Goal: Task Accomplishment & Management: Complete application form

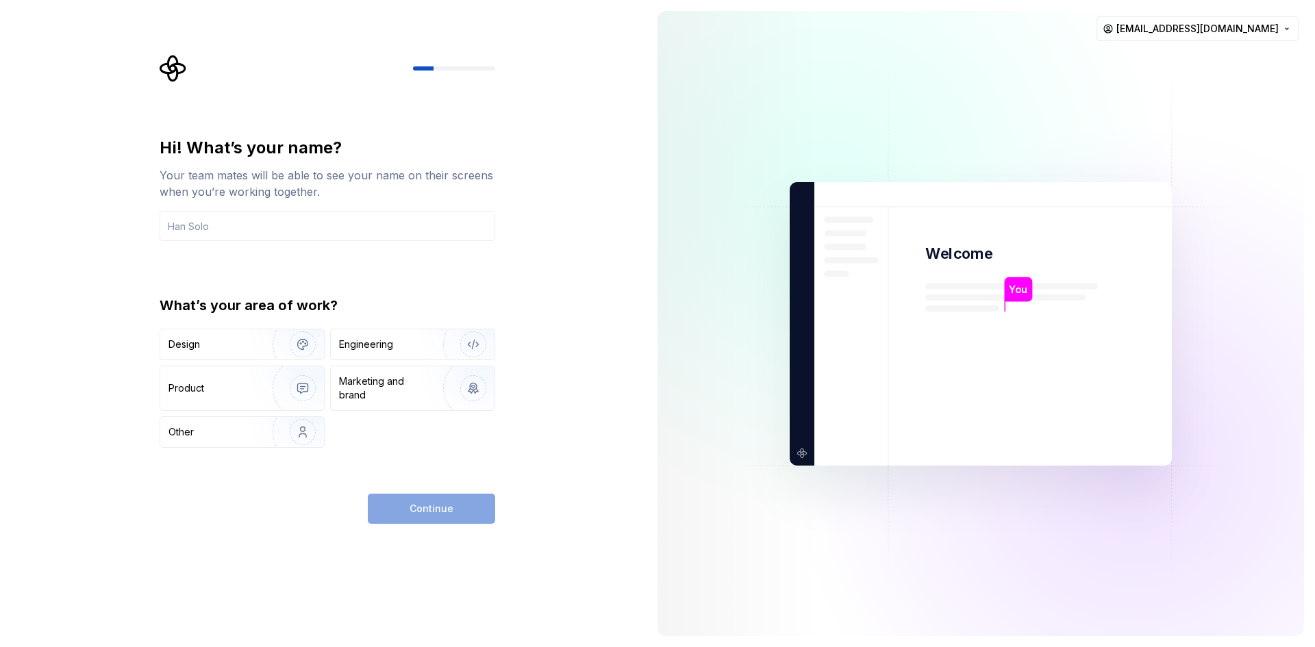
click at [181, 432] on div "Other" at bounding box center [180, 432] width 25 height 14
click at [184, 344] on div "Design" at bounding box center [184, 345] width 32 height 14
type button "Design"
click at [1225, 29] on button "[EMAIL_ADDRESS][DOMAIN_NAME]" at bounding box center [1197, 28] width 202 height 25
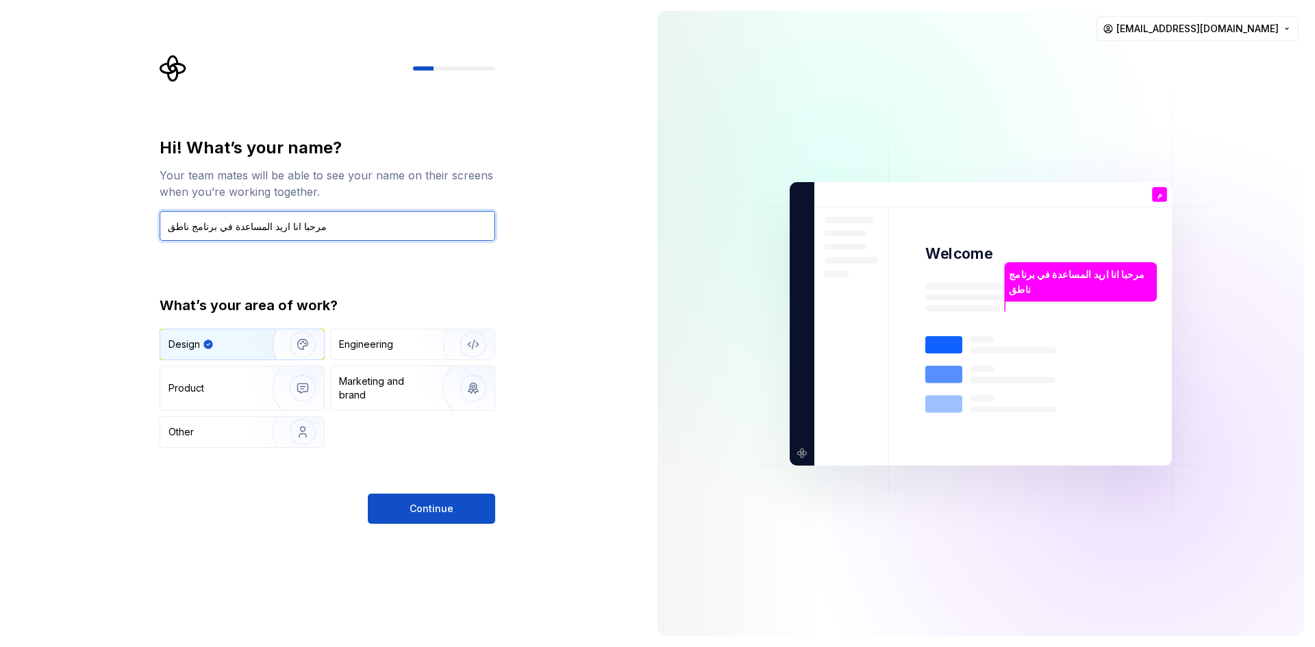
type input "مرحبا انا اريد المساعدة في برنامج ناطق"
click at [431, 509] on button "Continue" at bounding box center [431, 509] width 127 height 30
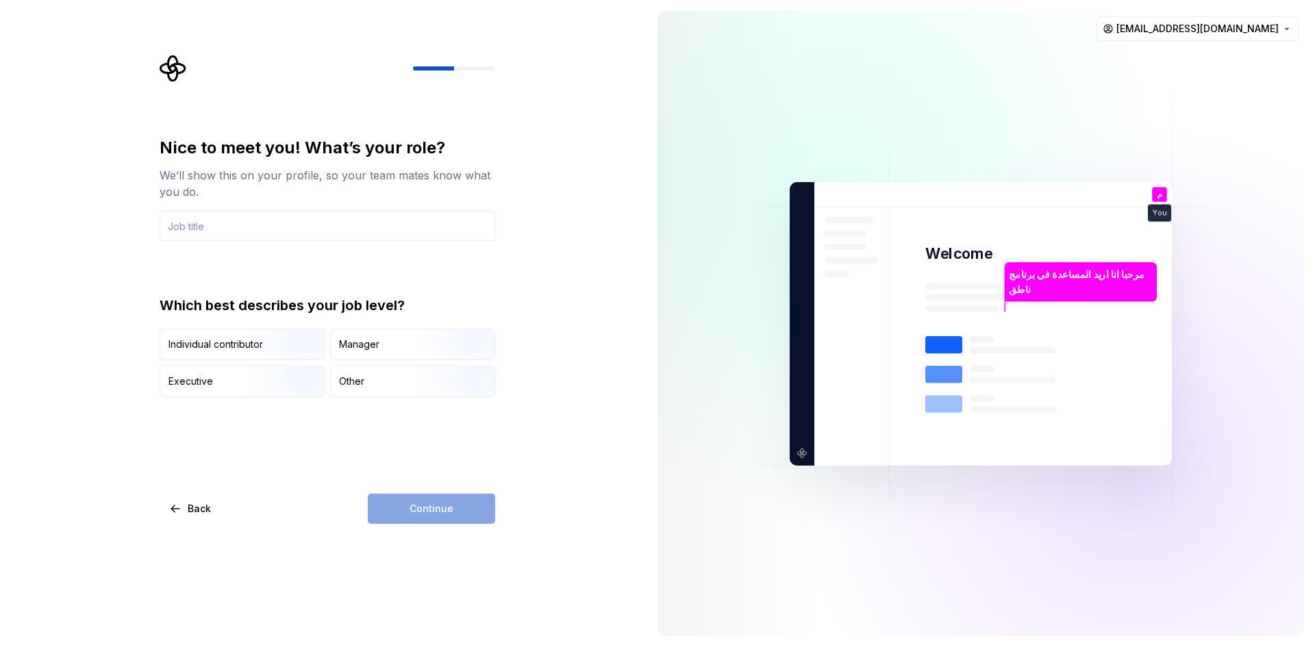
click at [216, 344] on div "Individual contributor" at bounding box center [215, 345] width 95 height 14
type button "IndividualContributor"
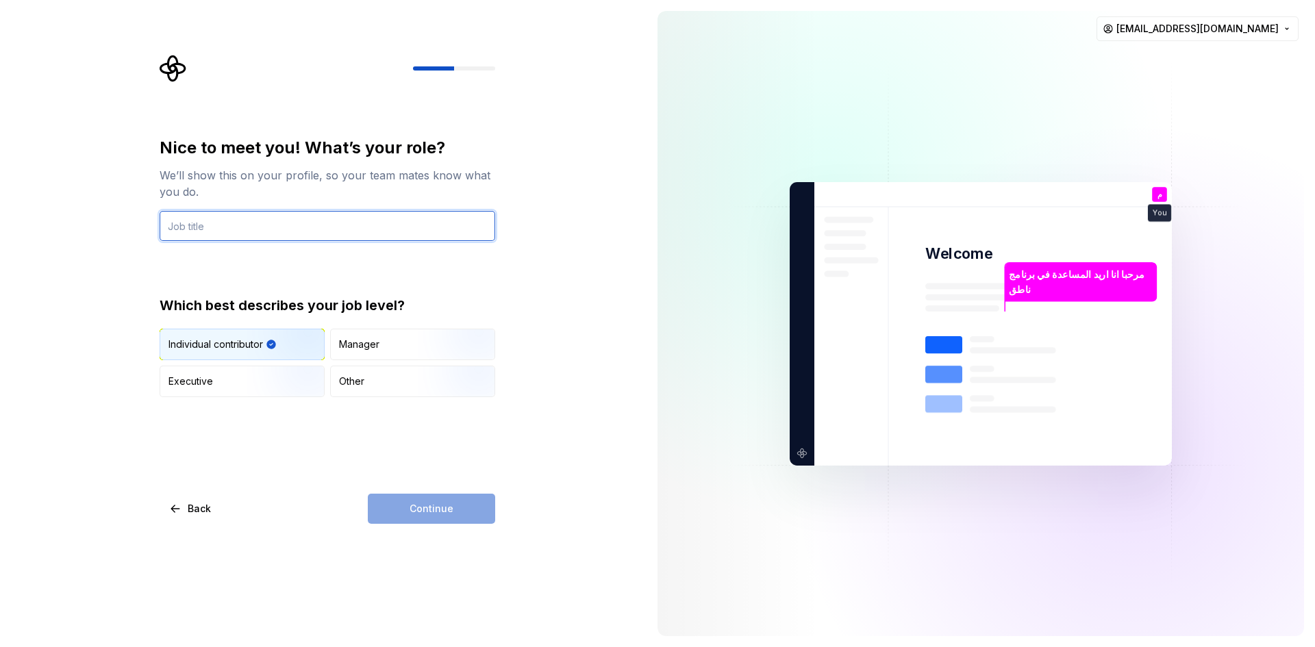
type input "و"
type input "برامج مكفوفين"
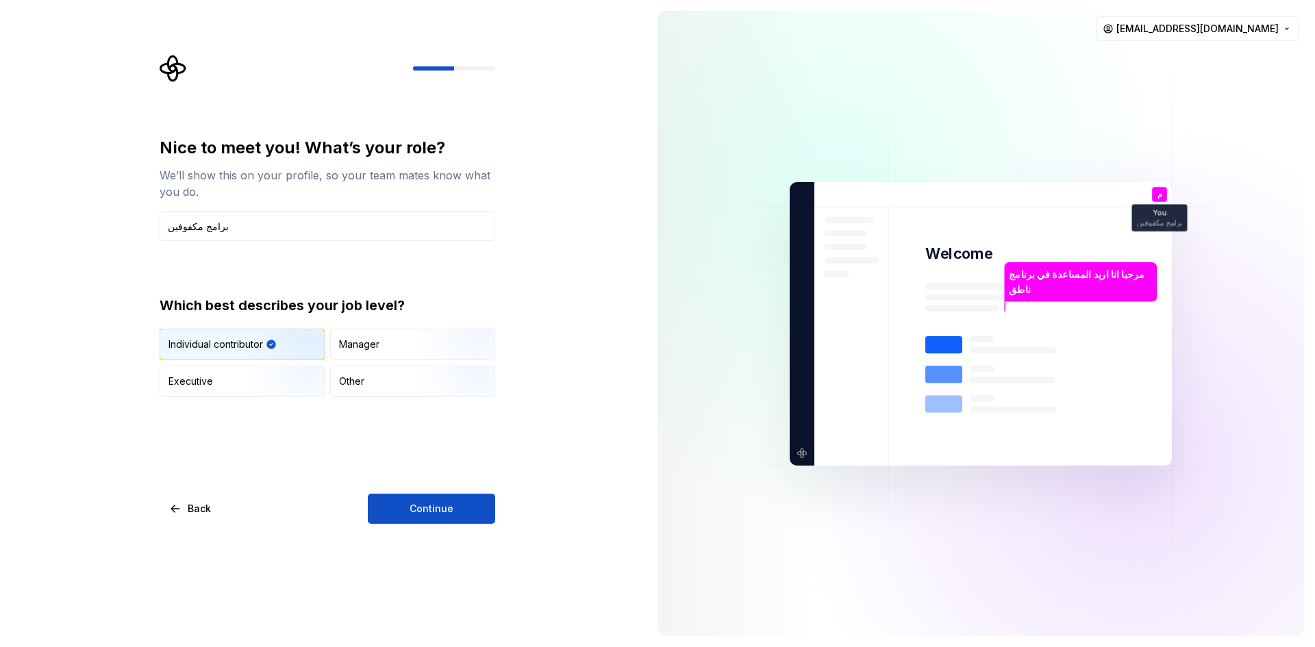
click at [431, 509] on button "Continue" at bounding box center [431, 509] width 127 height 30
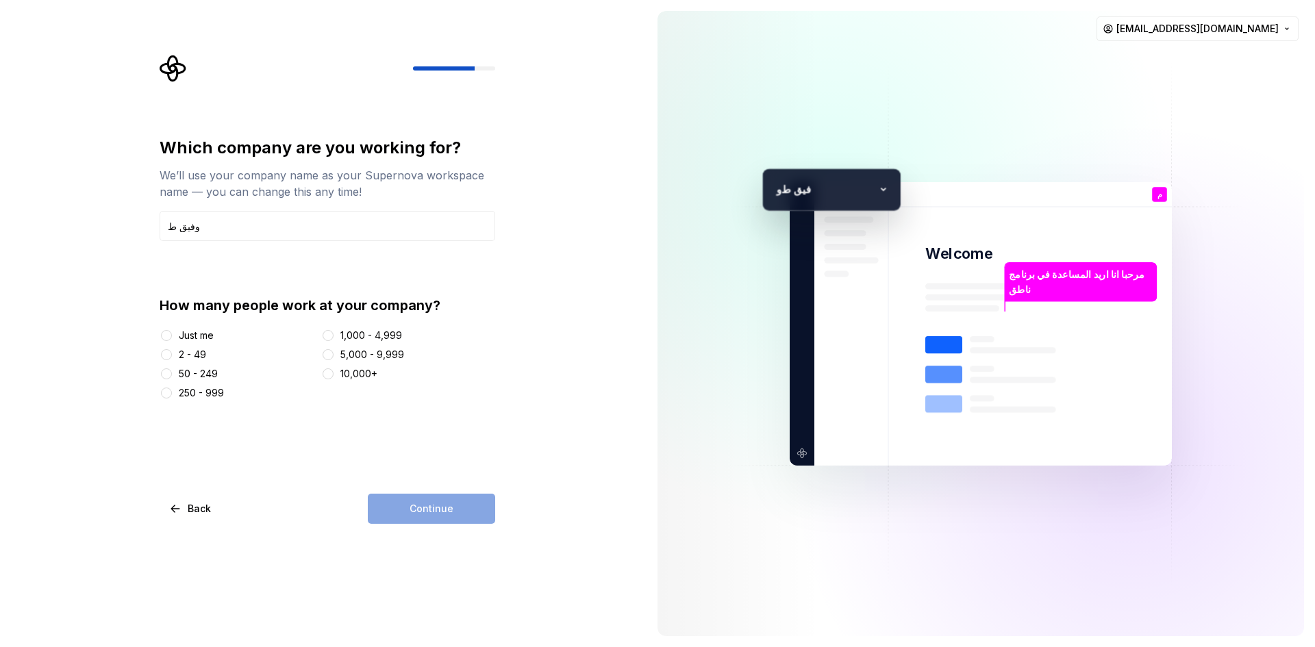
type input "وفيق طا"
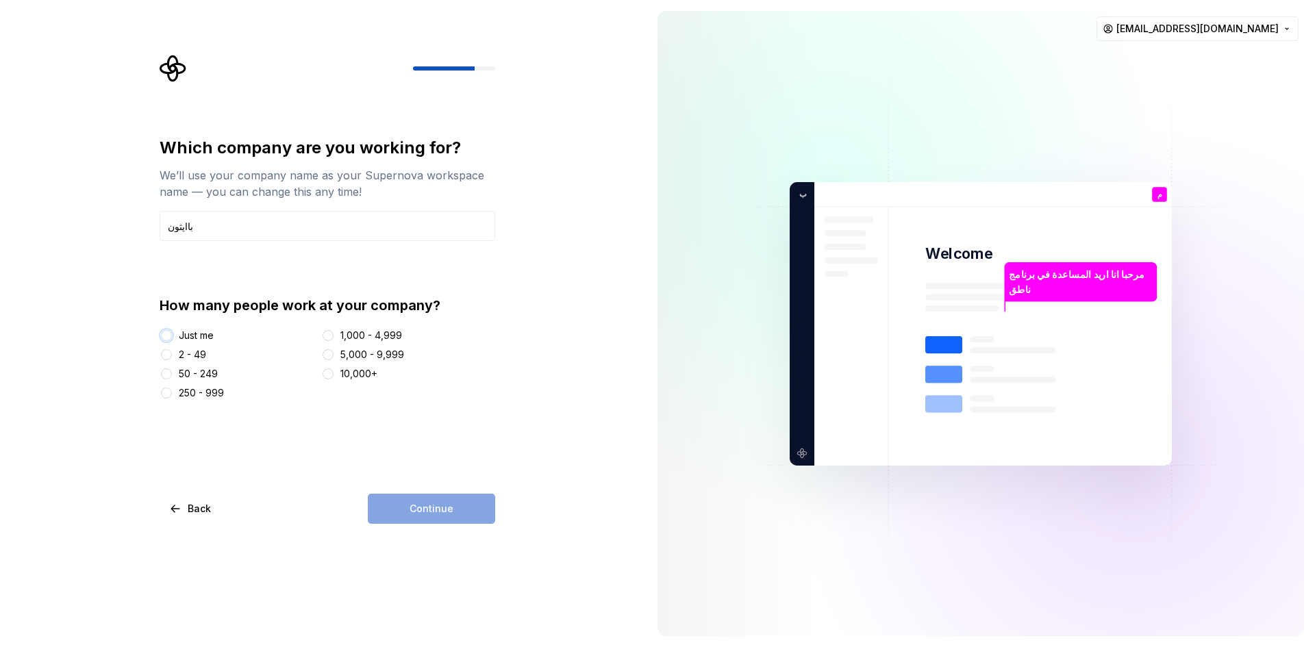
click at [166, 336] on button "Just me" at bounding box center [166, 335] width 11 height 11
click at [431, 509] on button "Continue" at bounding box center [431, 509] width 127 height 30
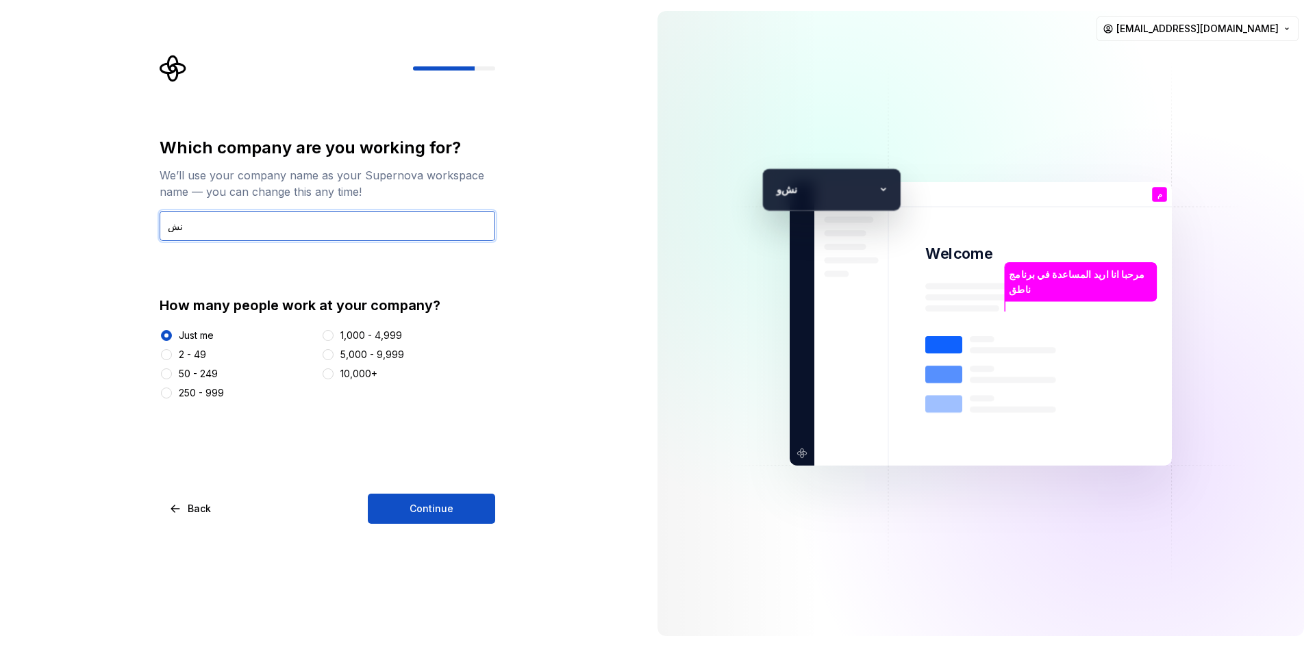
type input "ش"
type input "وفيق بايثون"
click at [431, 509] on button "Continue" at bounding box center [431, 509] width 127 height 30
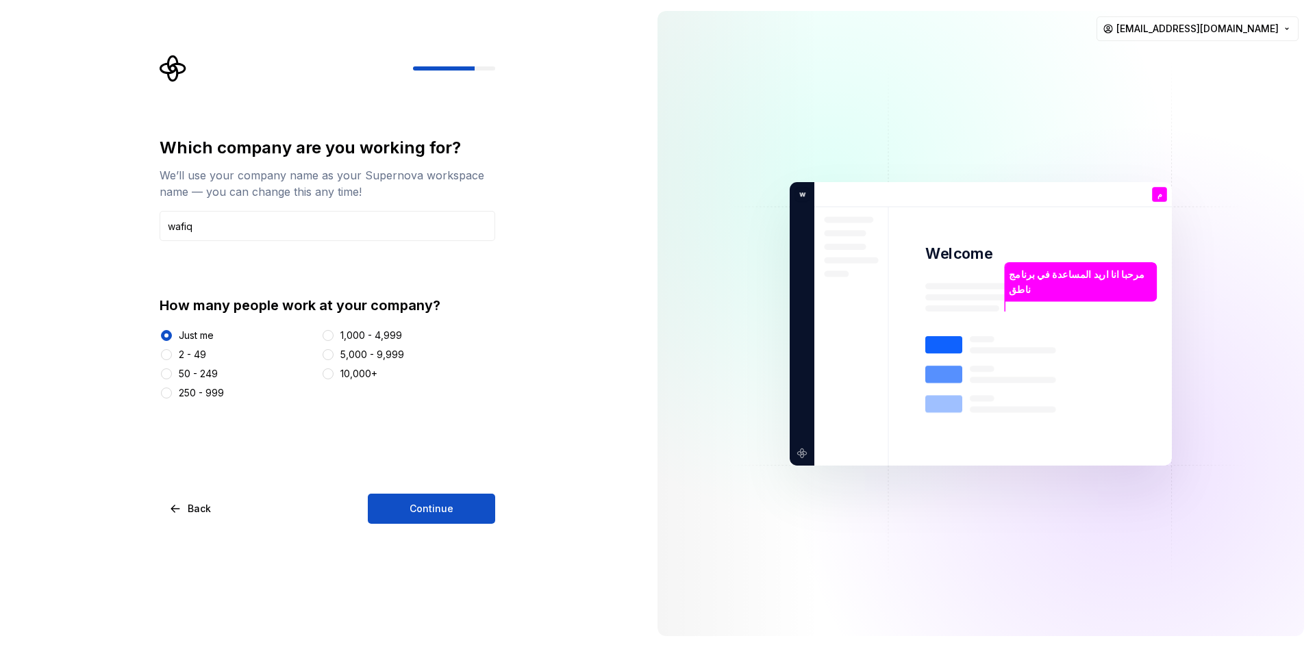
click at [431, 509] on button "Continue" at bounding box center [431, 509] width 127 height 30
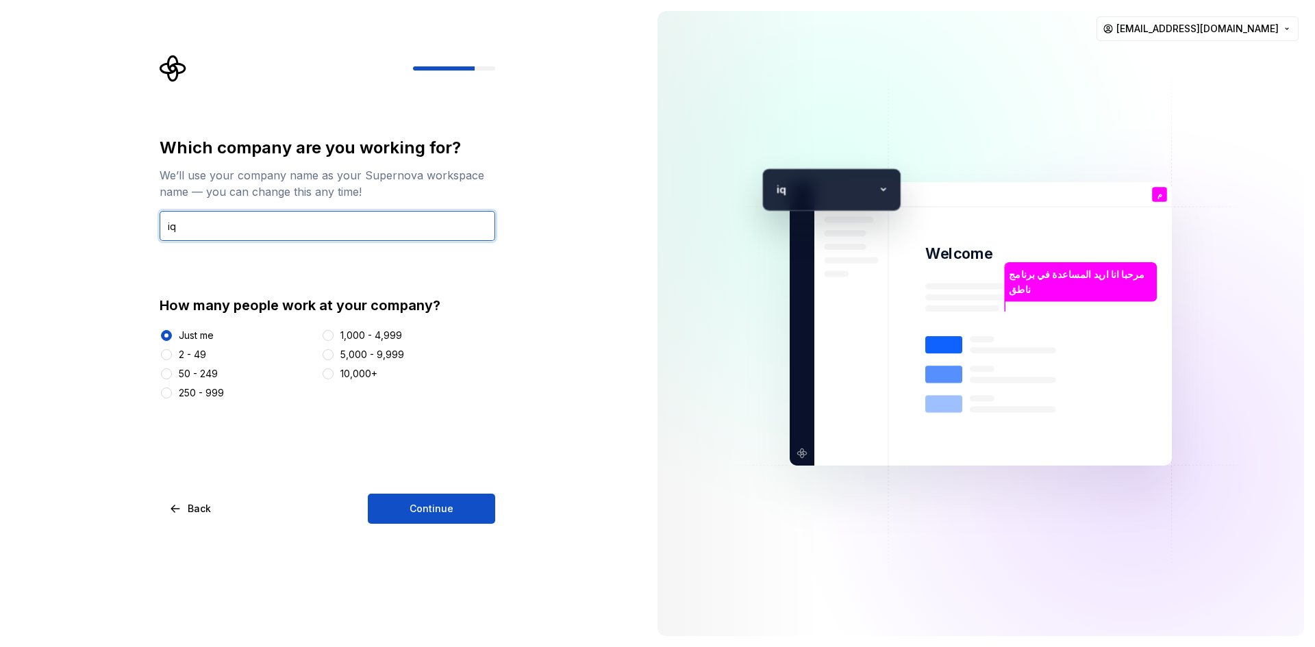
type input "q"
type input "1"
click at [431, 509] on button "Continue" at bounding box center [431, 509] width 127 height 30
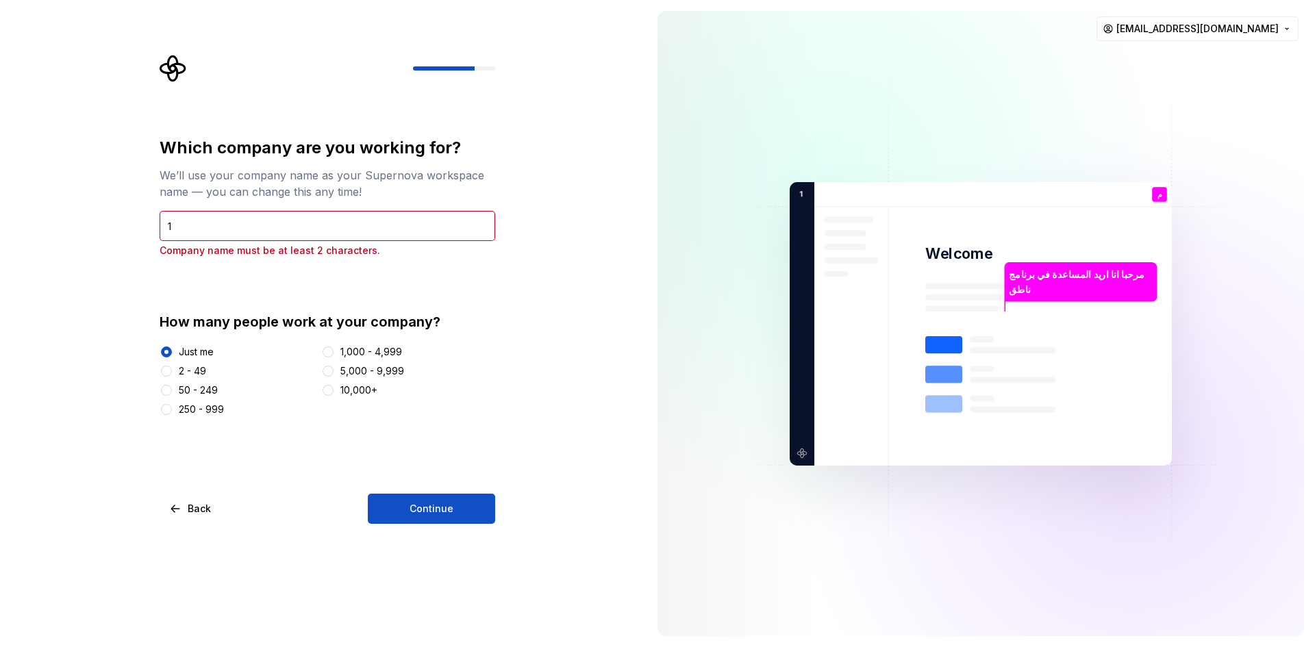
click at [431, 509] on button "Continue" at bounding box center [431, 509] width 127 height 30
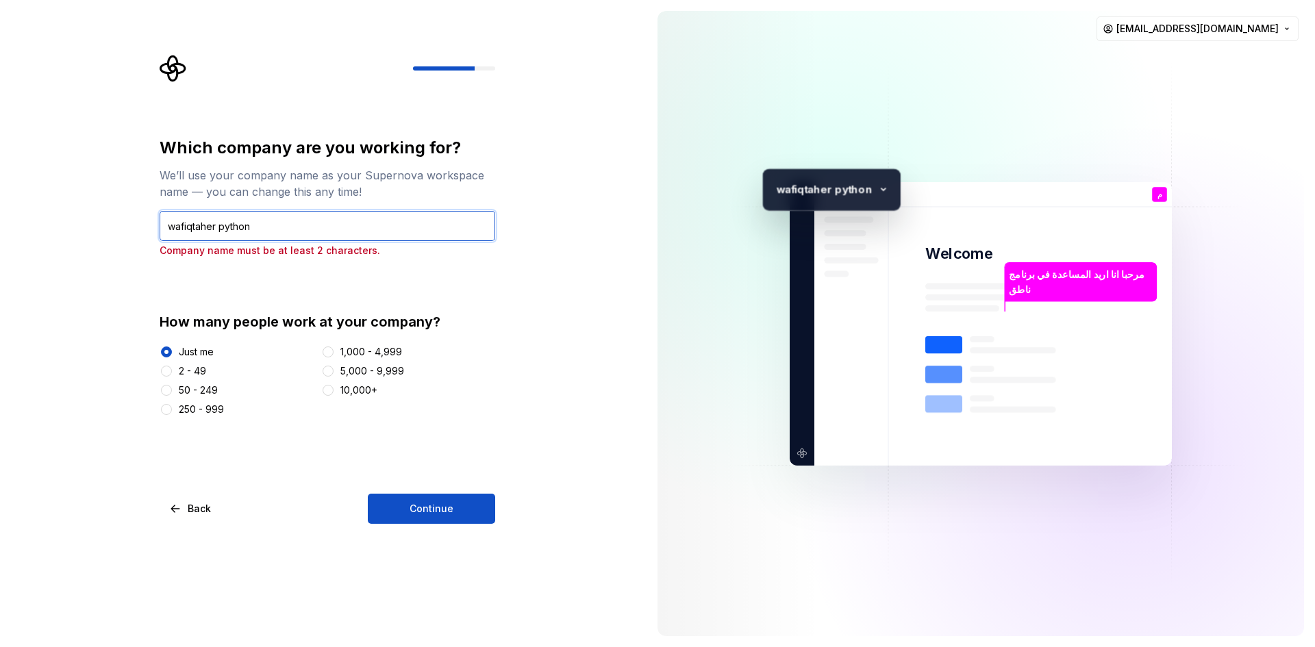
type input "wafiqtaher python"
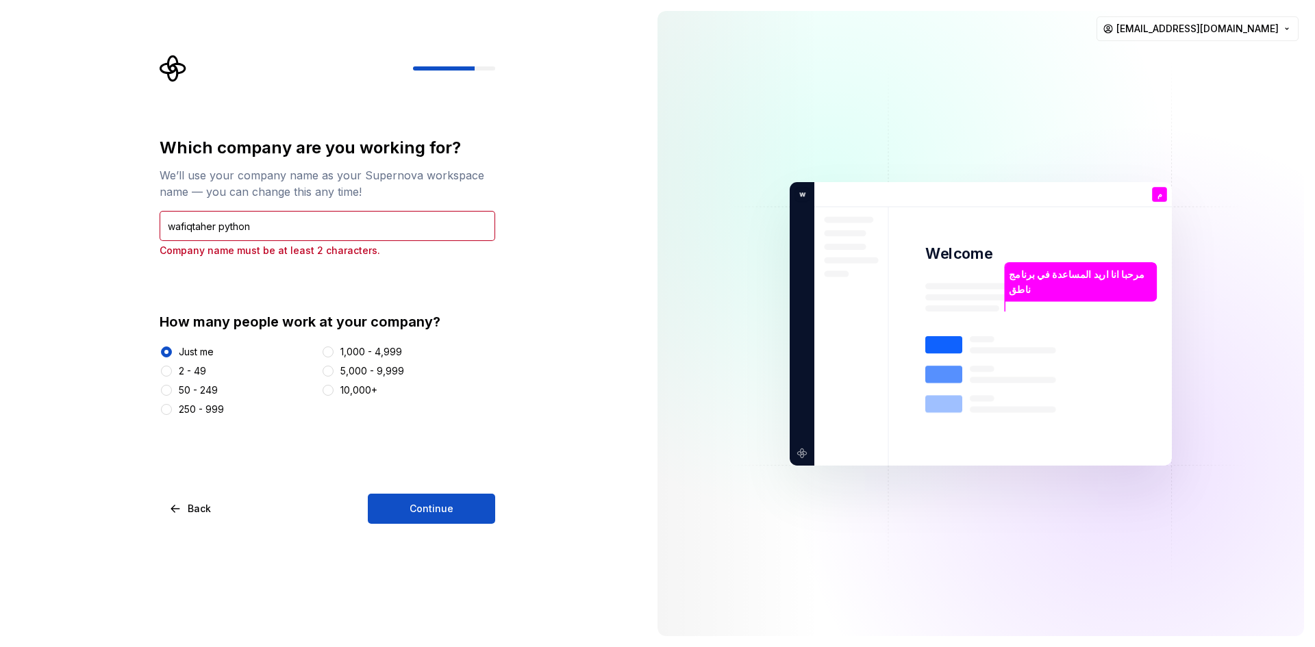
click at [431, 509] on button "Continue" at bounding box center [431, 509] width 127 height 30
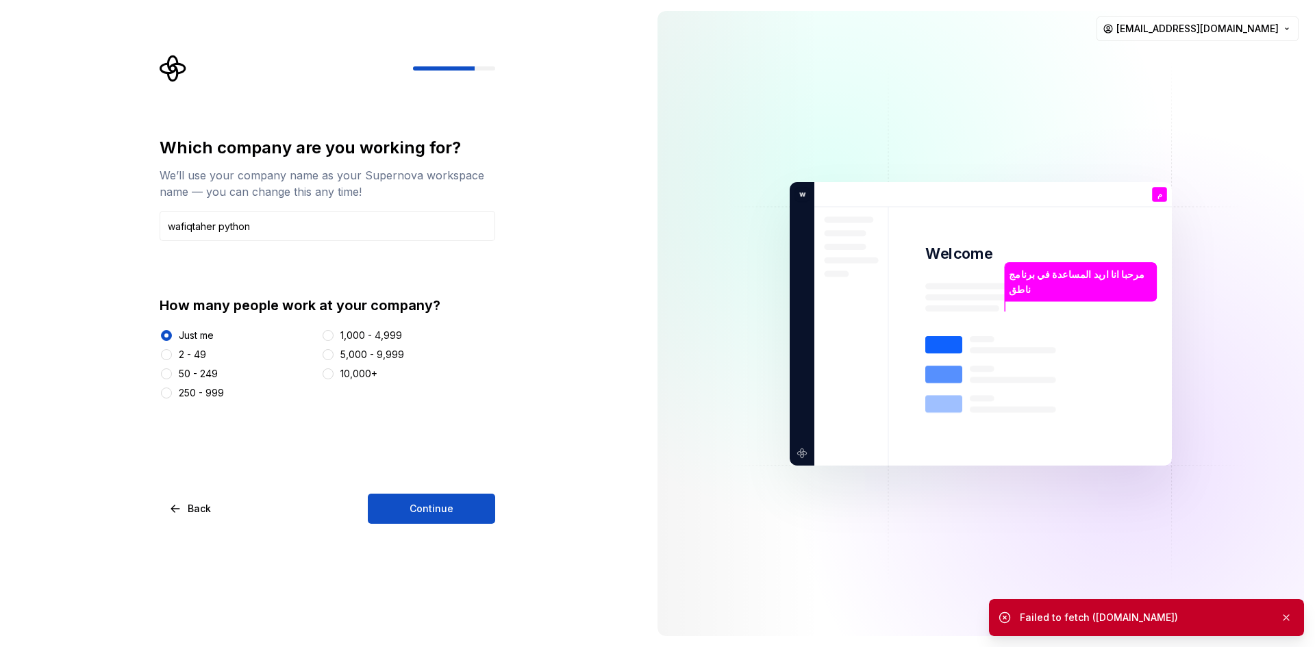
click at [191, 509] on button "Back" at bounding box center [191, 509] width 63 height 30
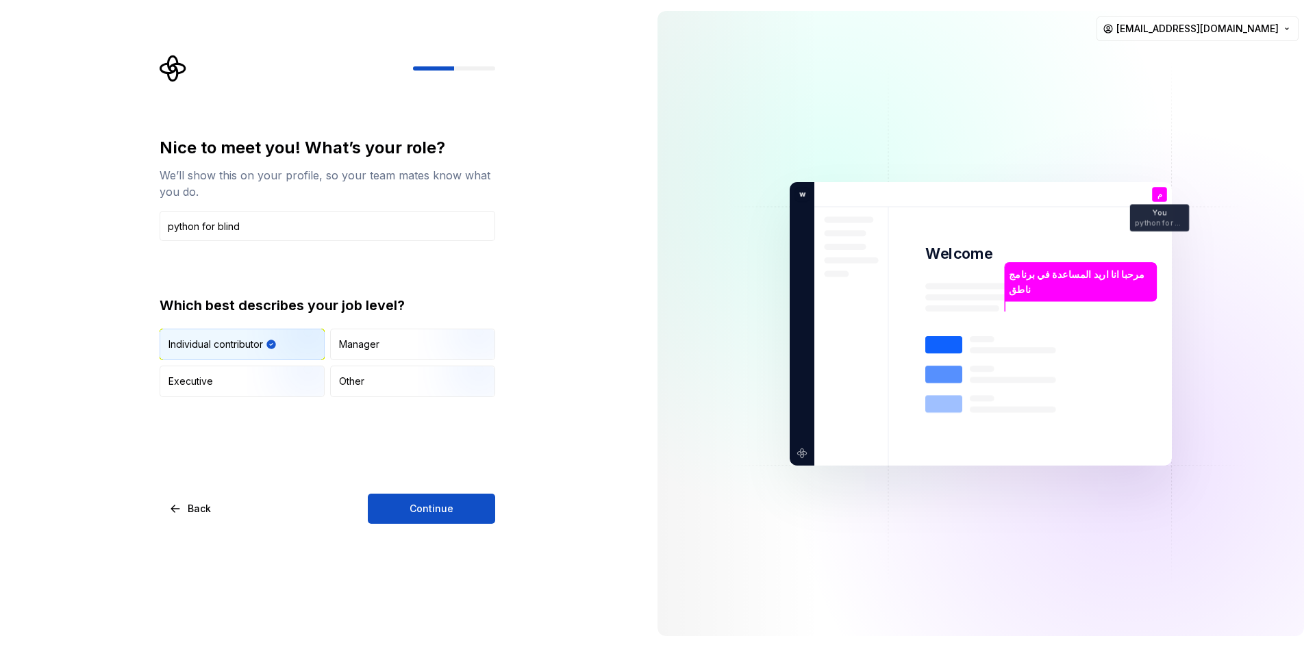
type input "python for blind"
click at [431, 509] on button "Continue" at bounding box center [431, 509] width 127 height 30
click at [216, 344] on div "Individual contributor" at bounding box center [215, 345] width 95 height 14
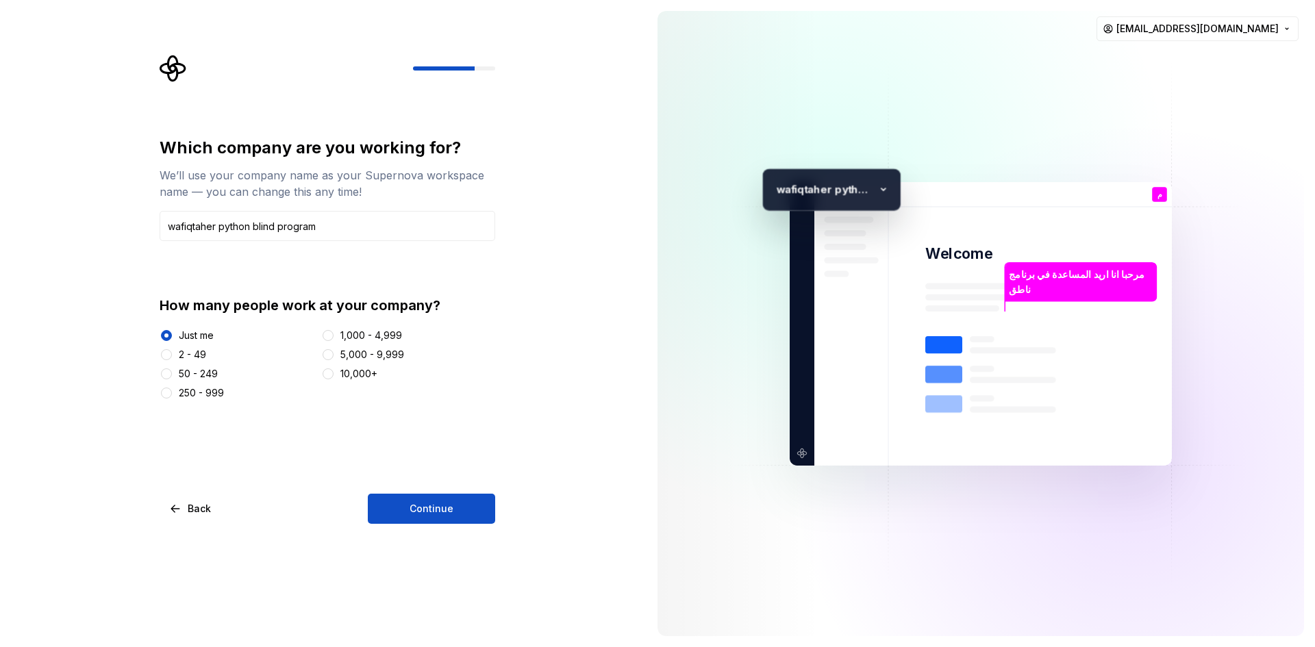
type input "wafiqtaher python blind program"
click at [431, 509] on button "Continue" at bounding box center [431, 509] width 127 height 30
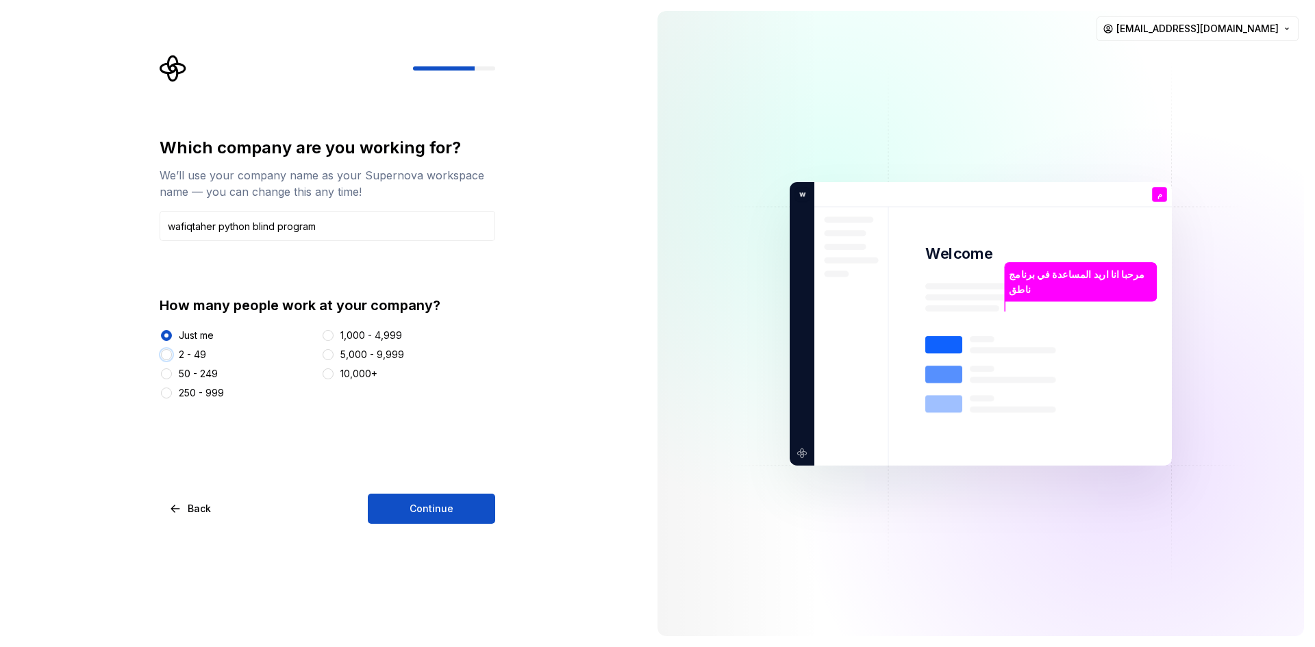
click at [166, 355] on button "2 - 49" at bounding box center [166, 354] width 11 height 11
click at [431, 509] on button "Continue" at bounding box center [431, 509] width 127 height 30
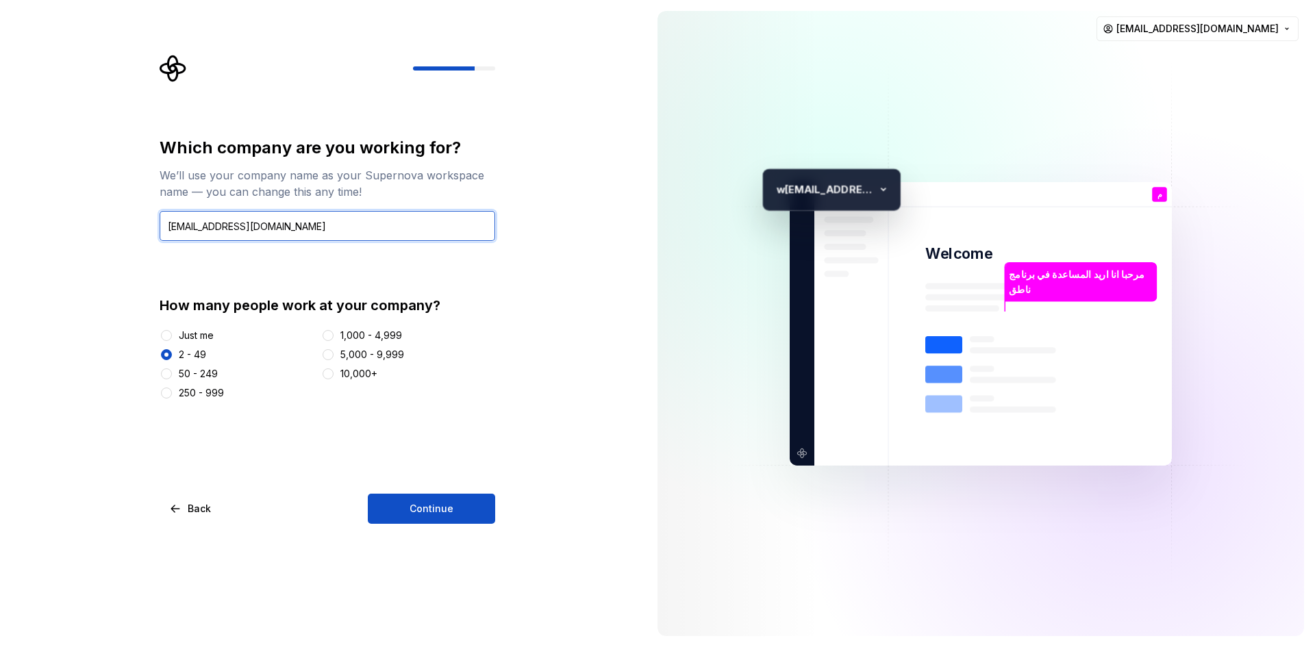
type input "[EMAIL_ADDRESS][DOMAIN_NAME]"
click at [166, 336] on button "Just me" at bounding box center [166, 335] width 11 height 11
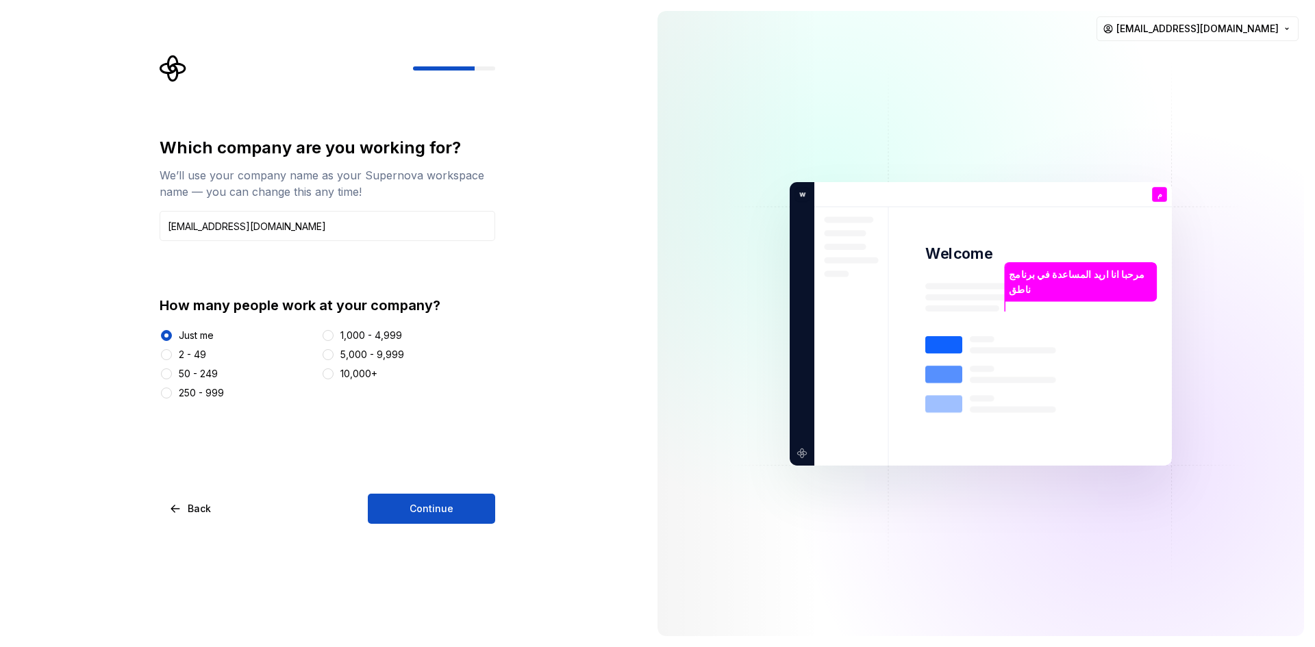
click at [431, 509] on button "Continue" at bounding box center [431, 509] width 127 height 30
click at [191, 509] on button "Back" at bounding box center [191, 509] width 63 height 30
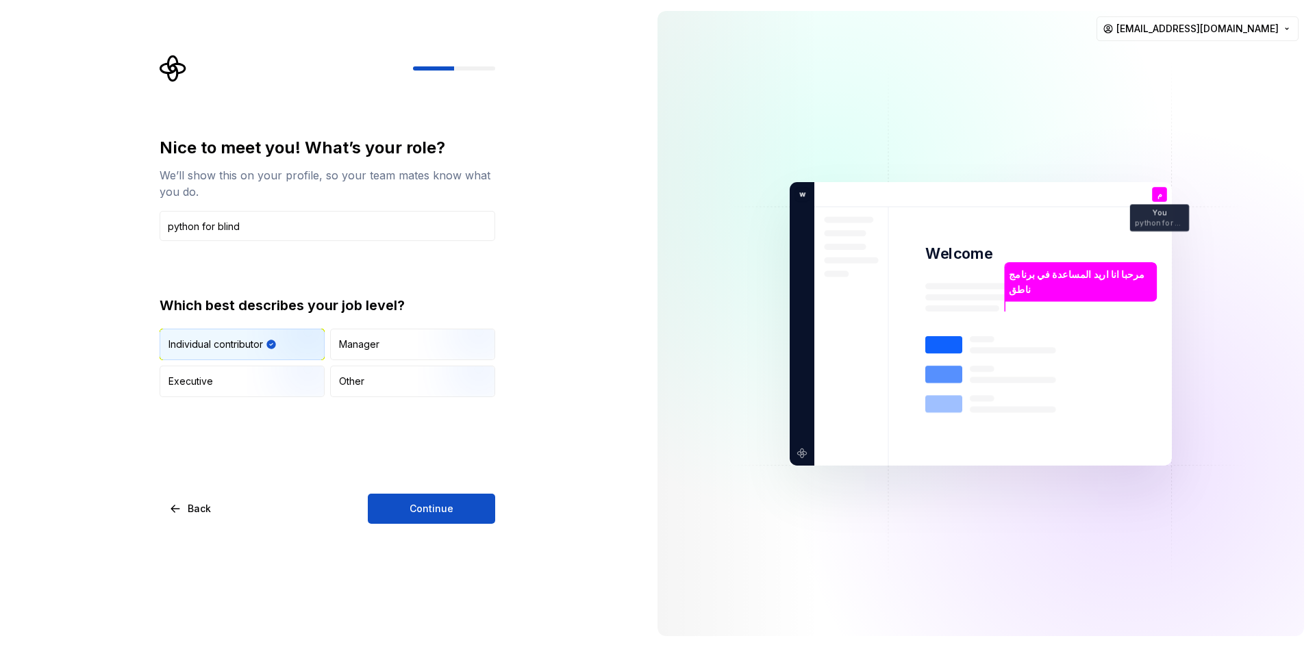
click at [191, 509] on button "Back" at bounding box center [191, 509] width 63 height 30
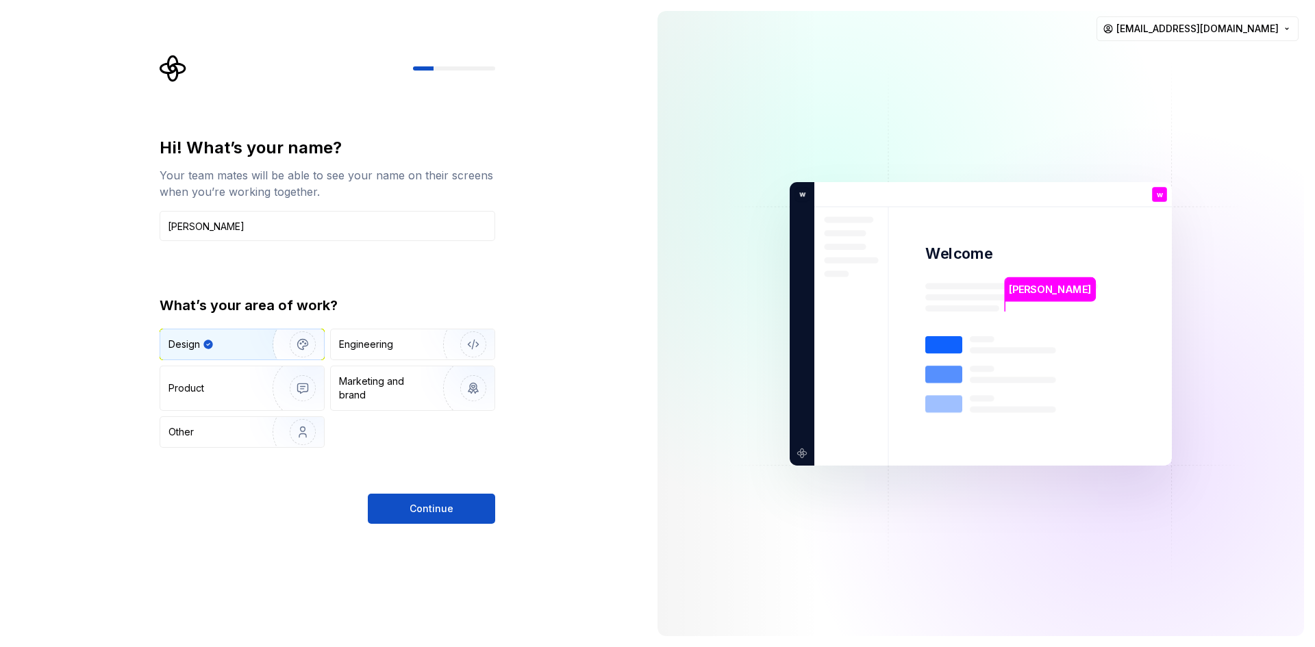
type input "[PERSON_NAME]"
click at [184, 344] on div "Design" at bounding box center [184, 345] width 32 height 14
click at [431, 509] on button "Continue" at bounding box center [431, 509] width 127 height 30
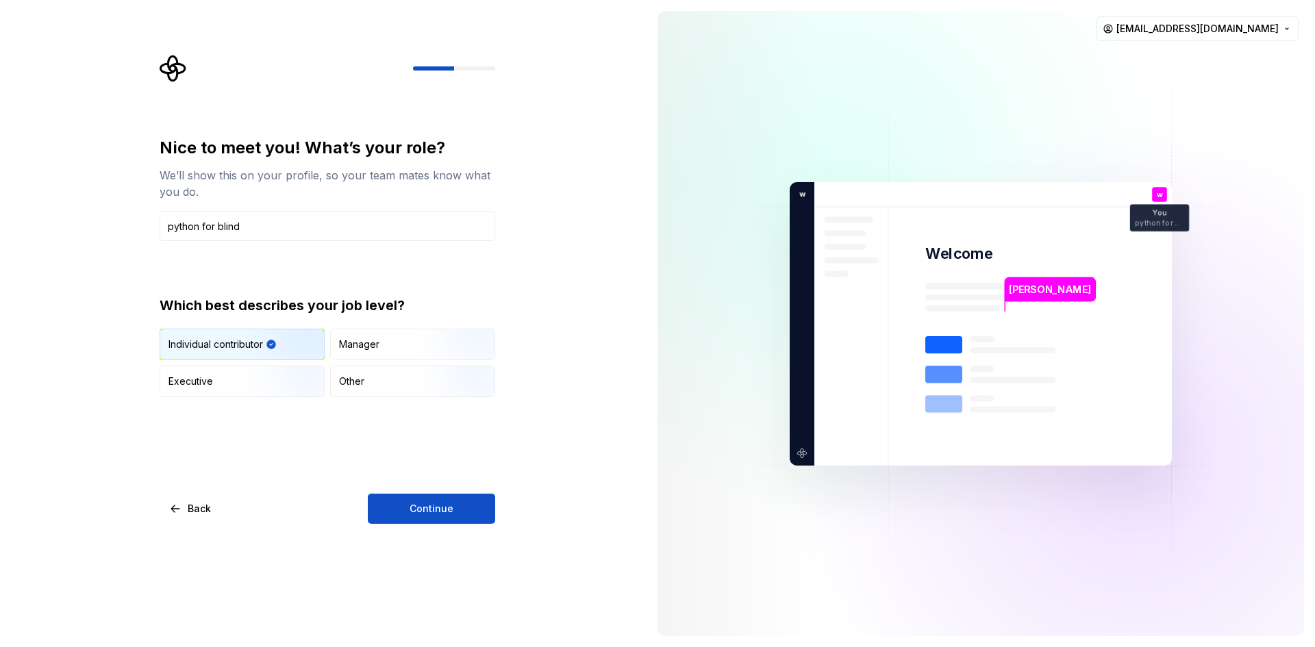
click at [431, 509] on button "Continue" at bounding box center [431, 509] width 127 height 30
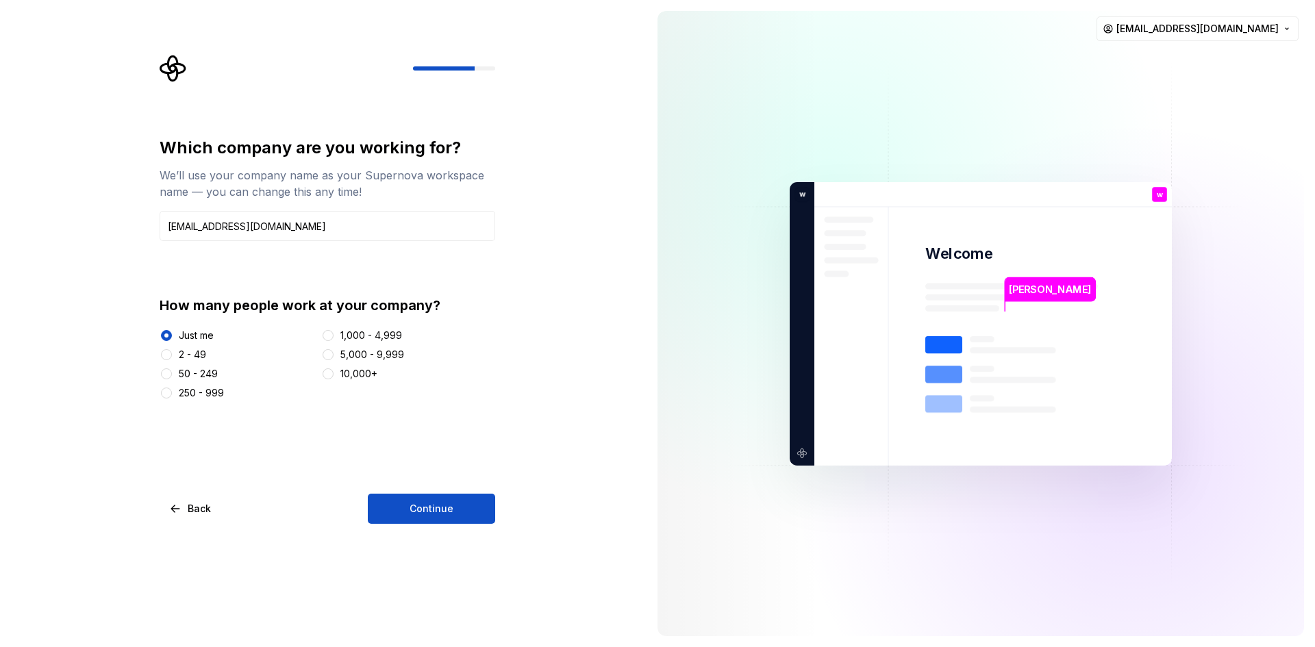
click at [431, 509] on button "Continue" at bounding box center [431, 509] width 127 height 30
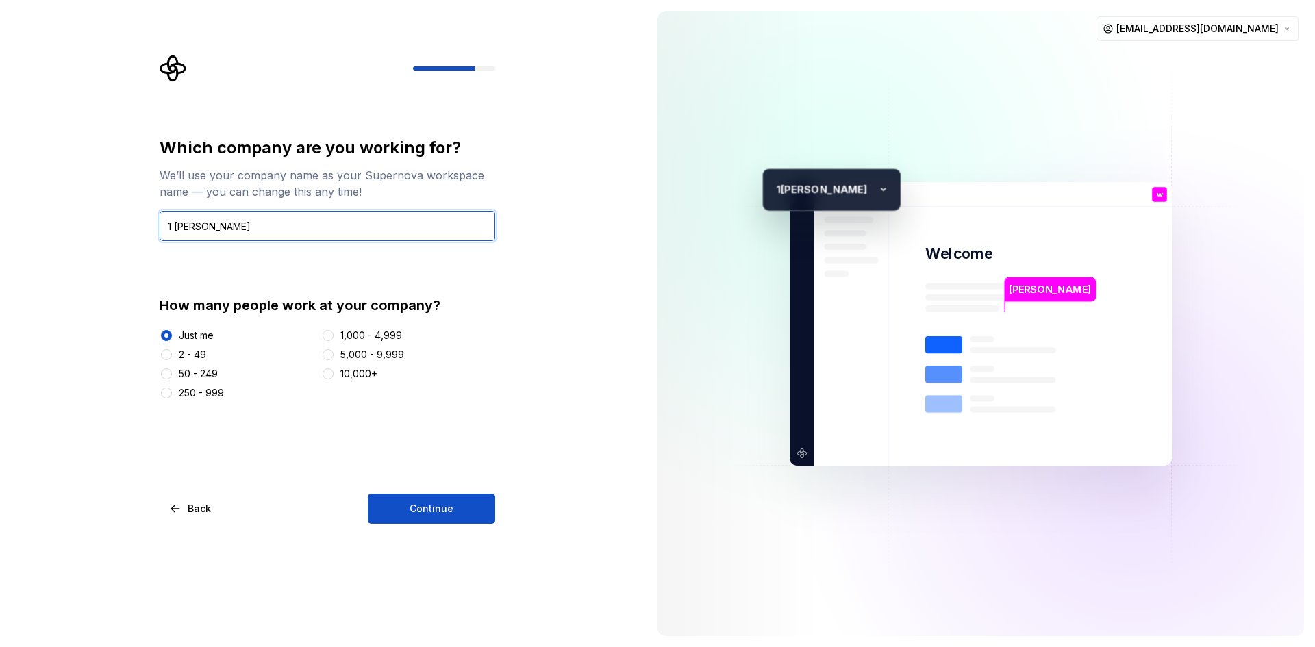
type input "1 [PERSON_NAME]"
type input "home [PERSON_NAME]"
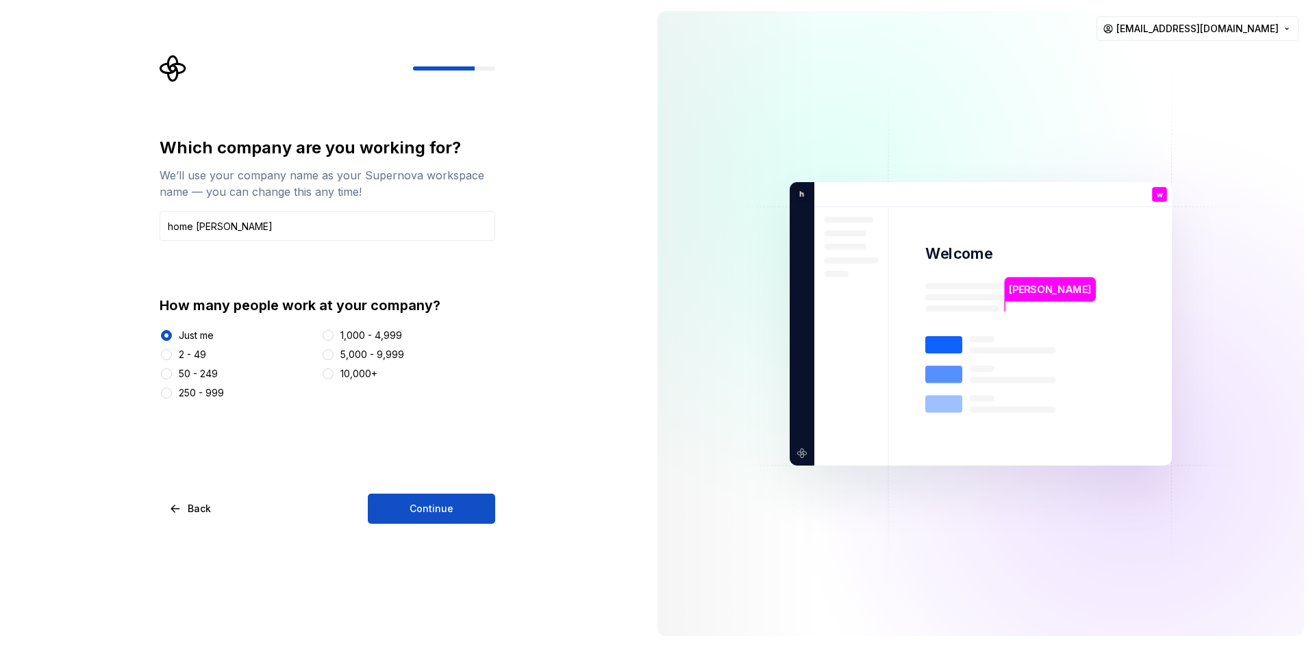
click at [431, 509] on button "Continue" at bounding box center [431, 509] width 127 height 30
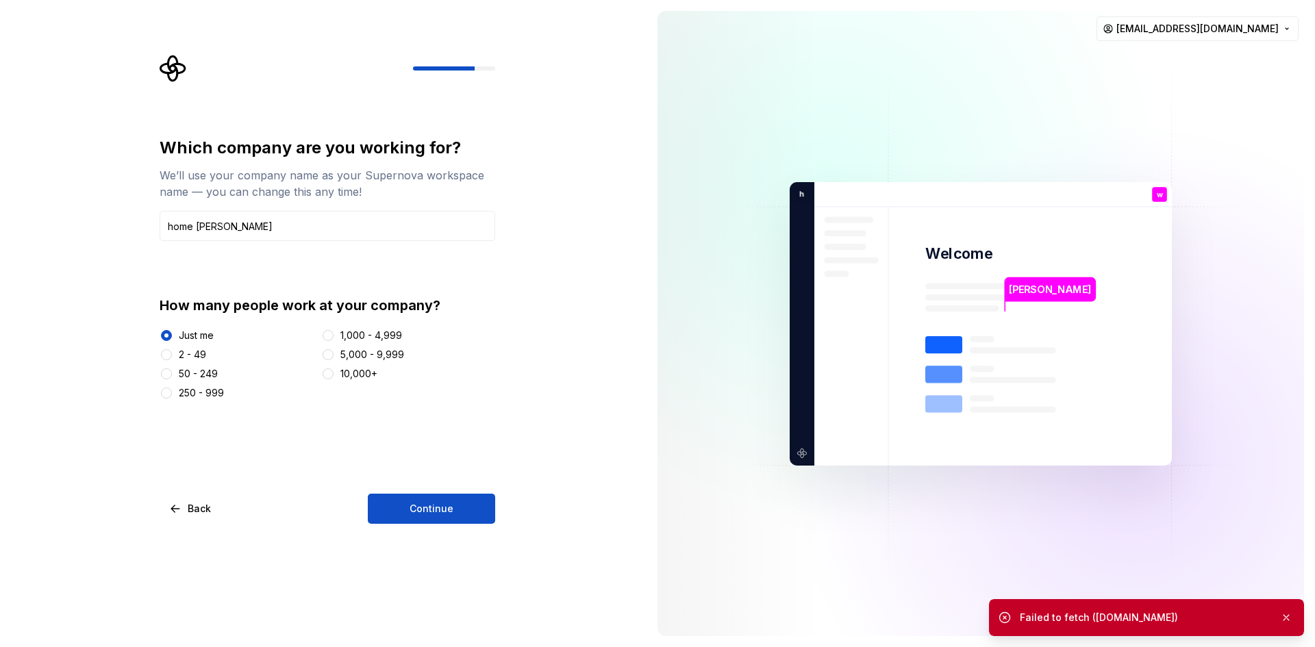
click at [431, 509] on button "Continue" at bounding box center [431, 509] width 127 height 30
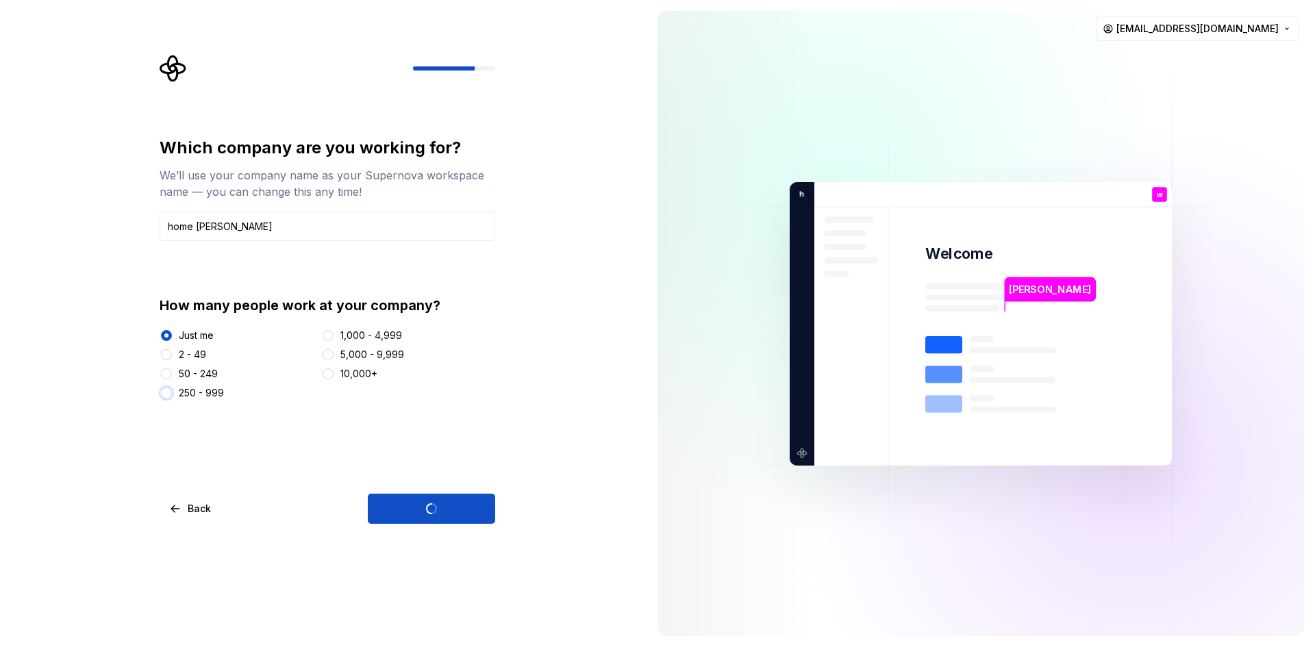
click at [166, 393] on button "250 - 999" at bounding box center [166, 393] width 11 height 11
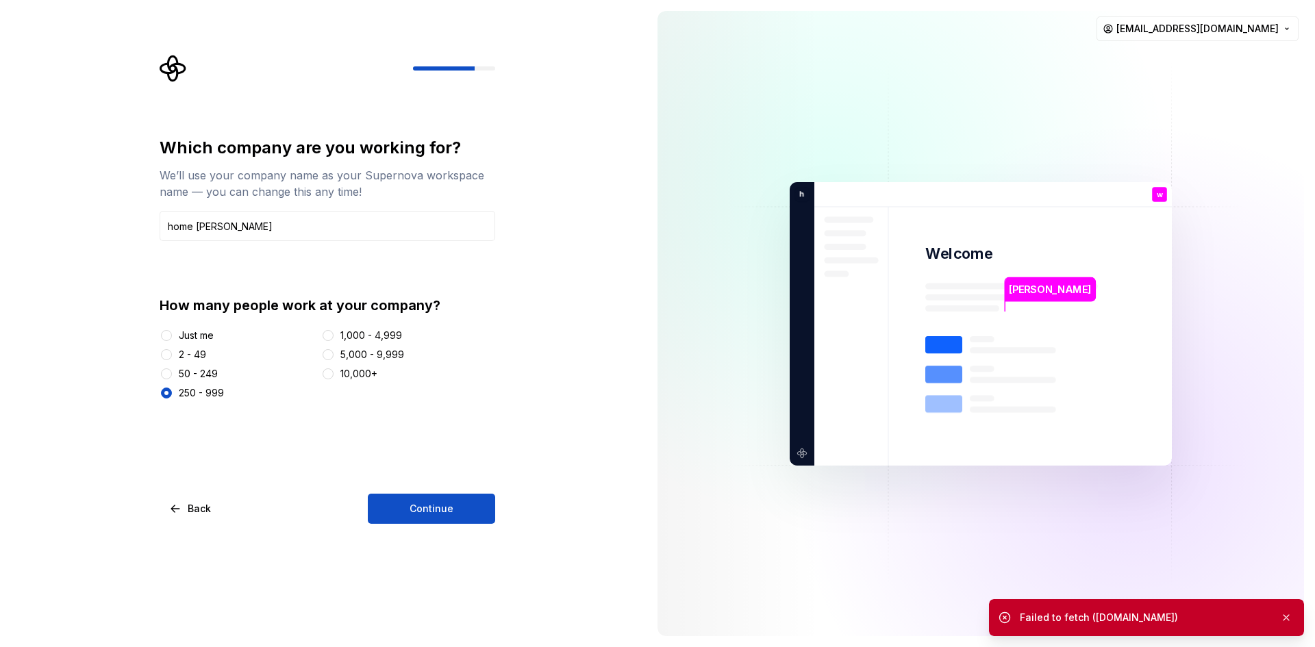
click at [431, 509] on button "Continue" at bounding box center [431, 509] width 127 height 30
click at [329, 374] on button "10,000+" at bounding box center [328, 373] width 11 height 11
click at [431, 509] on button "Continue" at bounding box center [431, 509] width 127 height 30
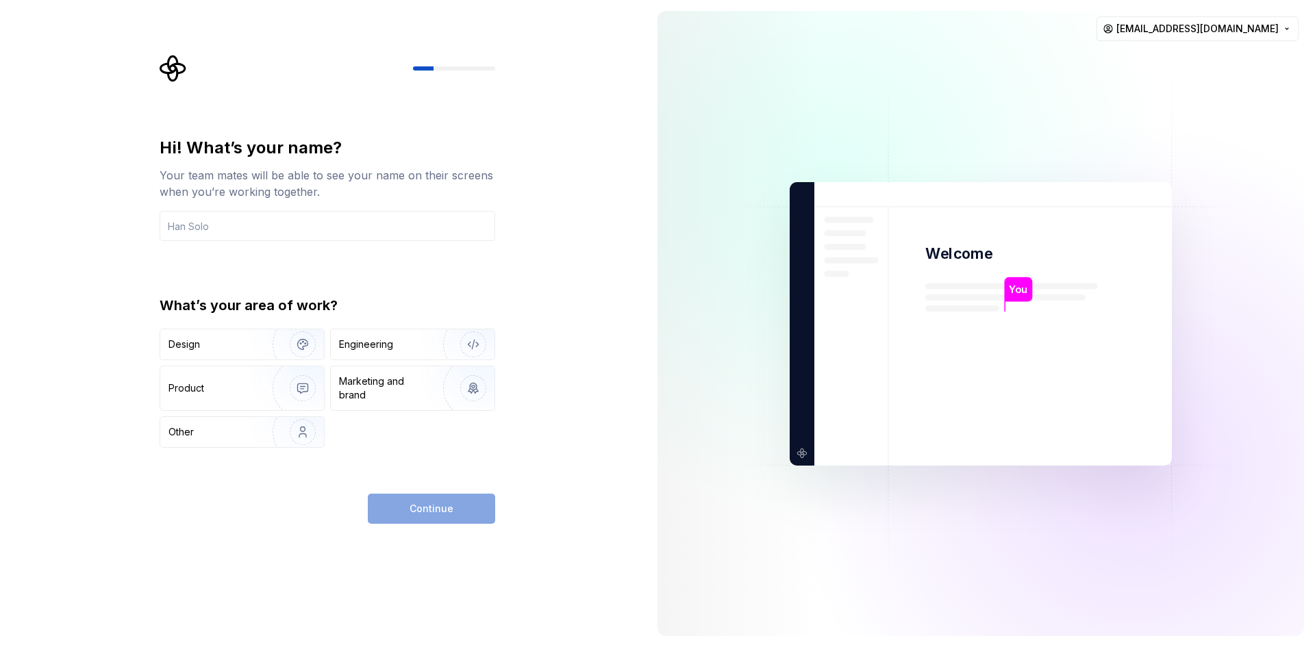
click at [184, 344] on div "Design" at bounding box center [184, 345] width 32 height 14
type button "Design"
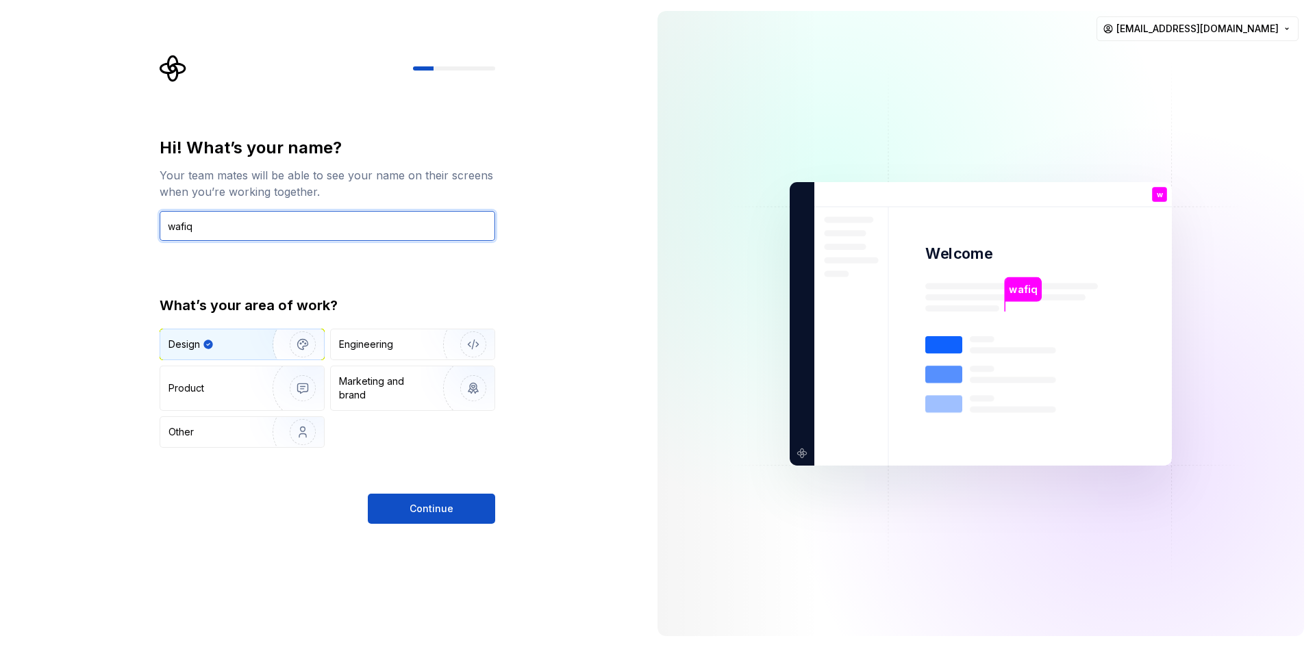
type input "wafiq"
click at [431, 509] on button "Continue" at bounding box center [431, 509] width 127 height 30
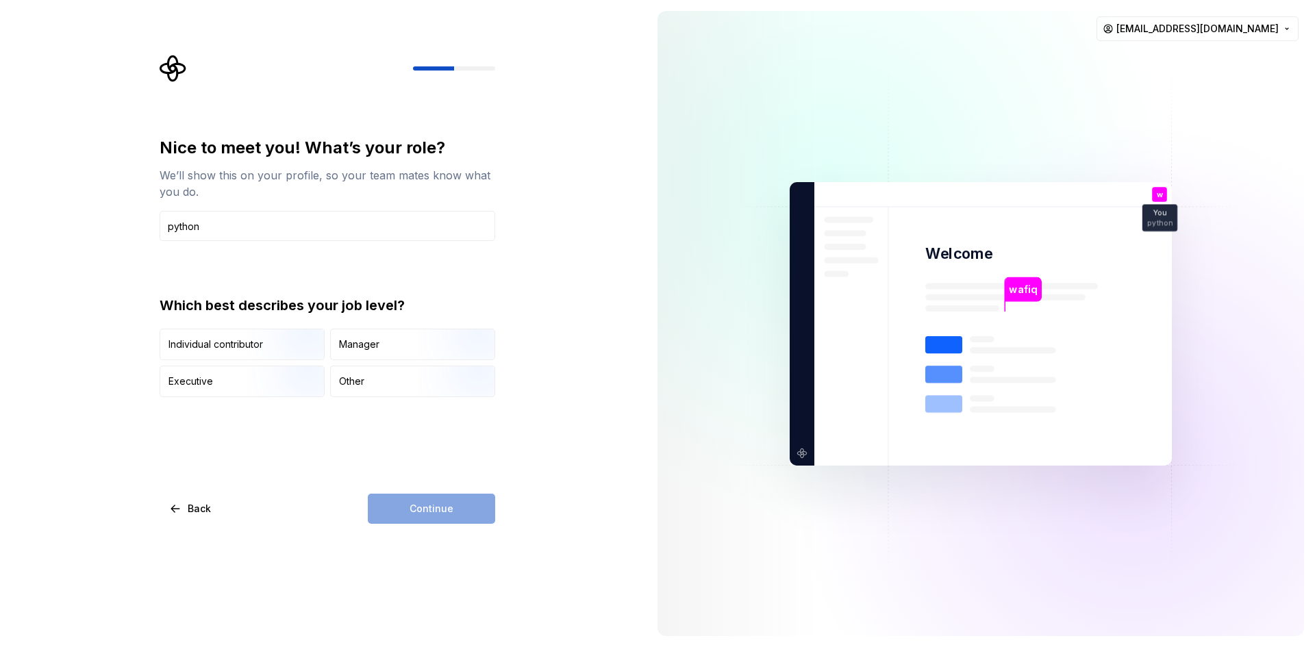
type input "python"
click at [216, 344] on div "Individual contributor" at bounding box center [215, 345] width 95 height 14
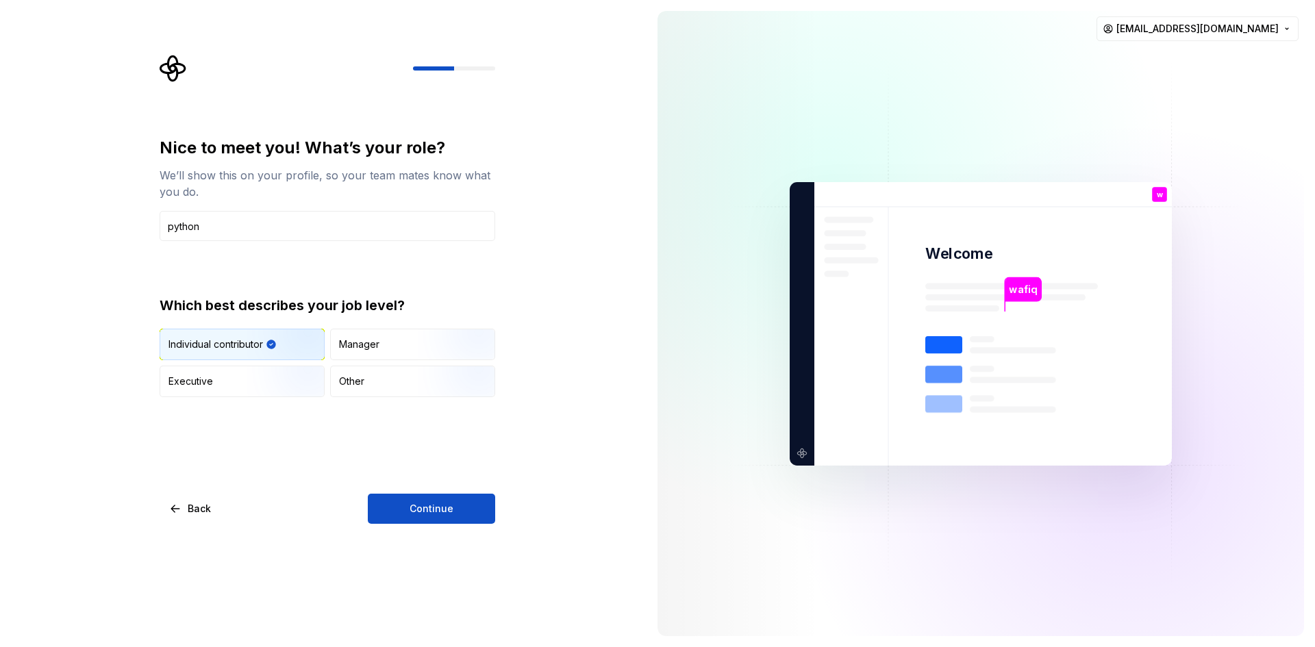
click at [431, 509] on button "Continue" at bounding box center [431, 509] width 127 height 30
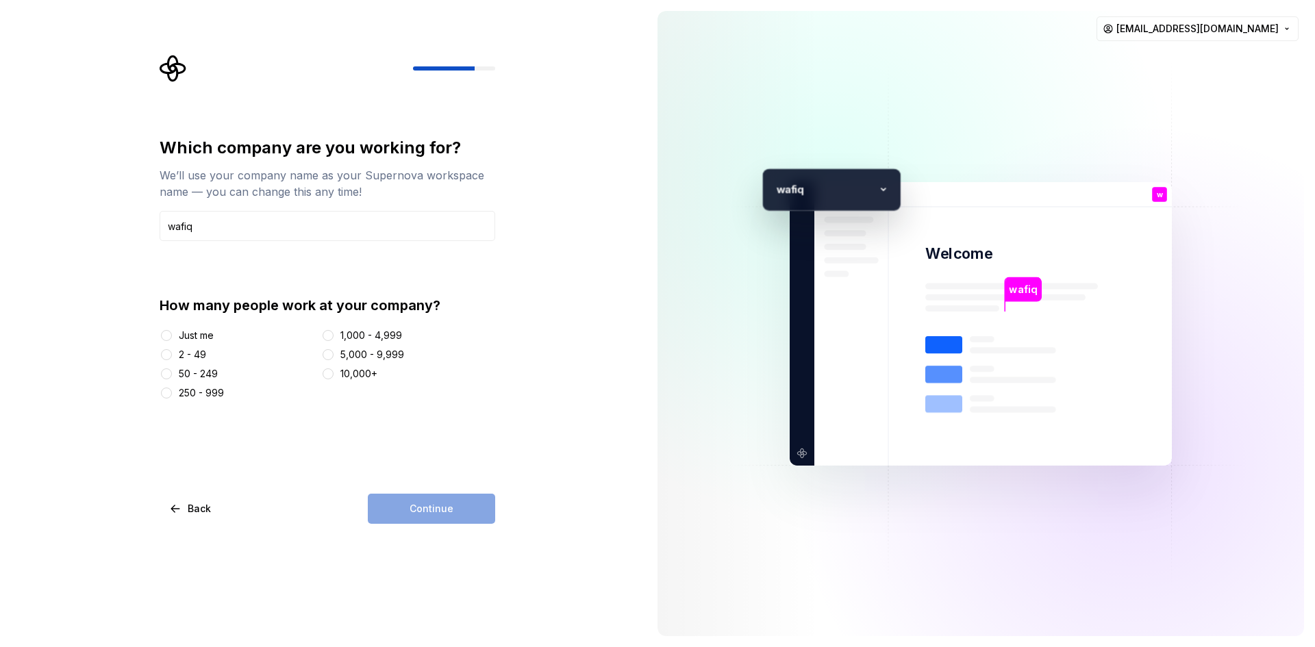
type input "wafiq"
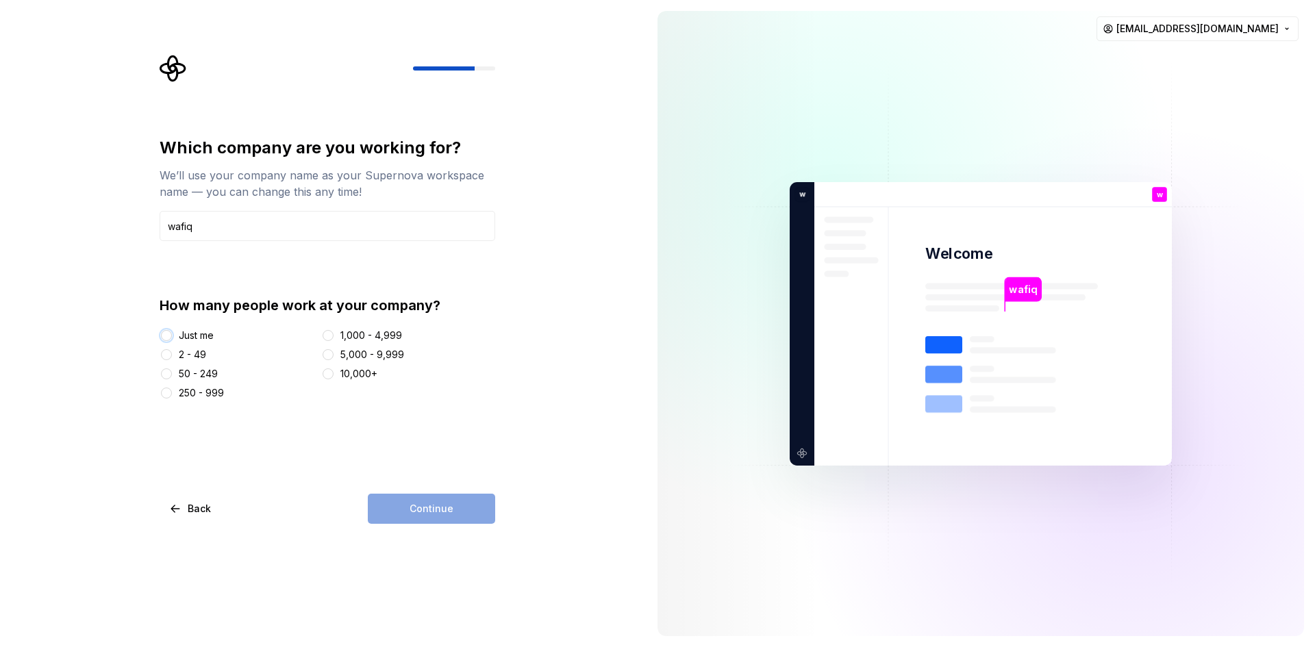
click at [166, 336] on button "Just me" at bounding box center [166, 335] width 11 height 11
click at [431, 509] on button "Continue" at bounding box center [431, 509] width 127 height 30
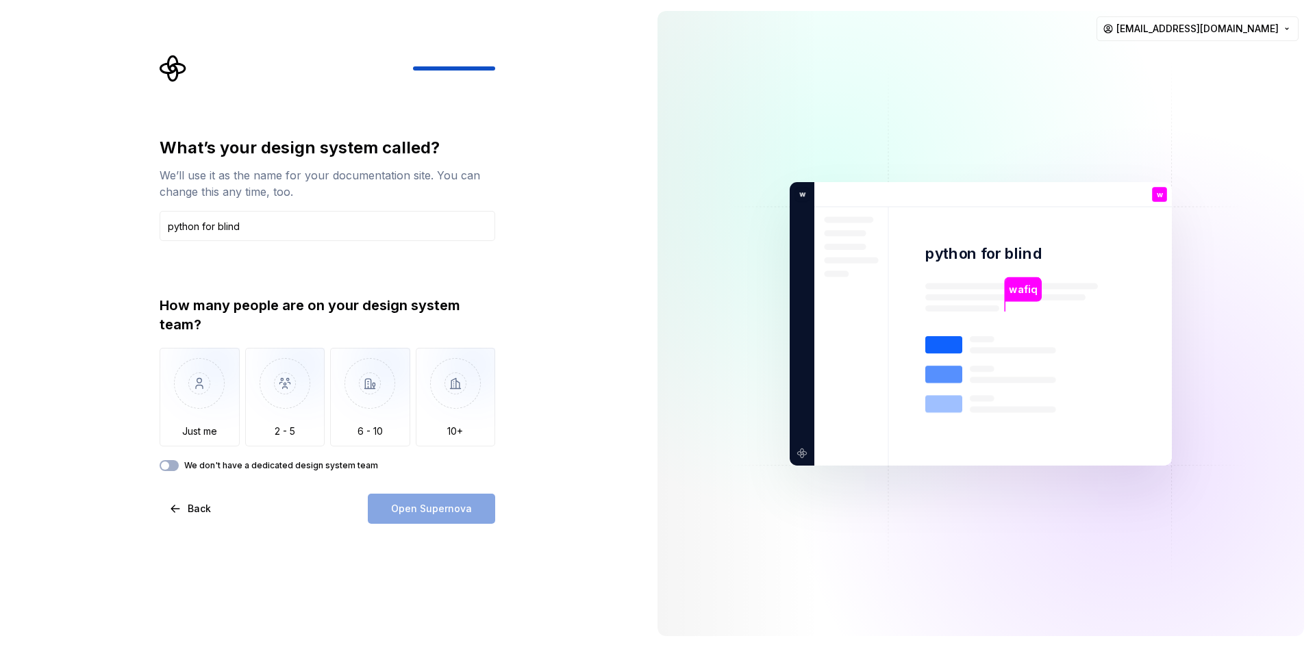
type input "python for blind"
click at [199, 431] on div "Just me" at bounding box center [199, 432] width 35 height 14
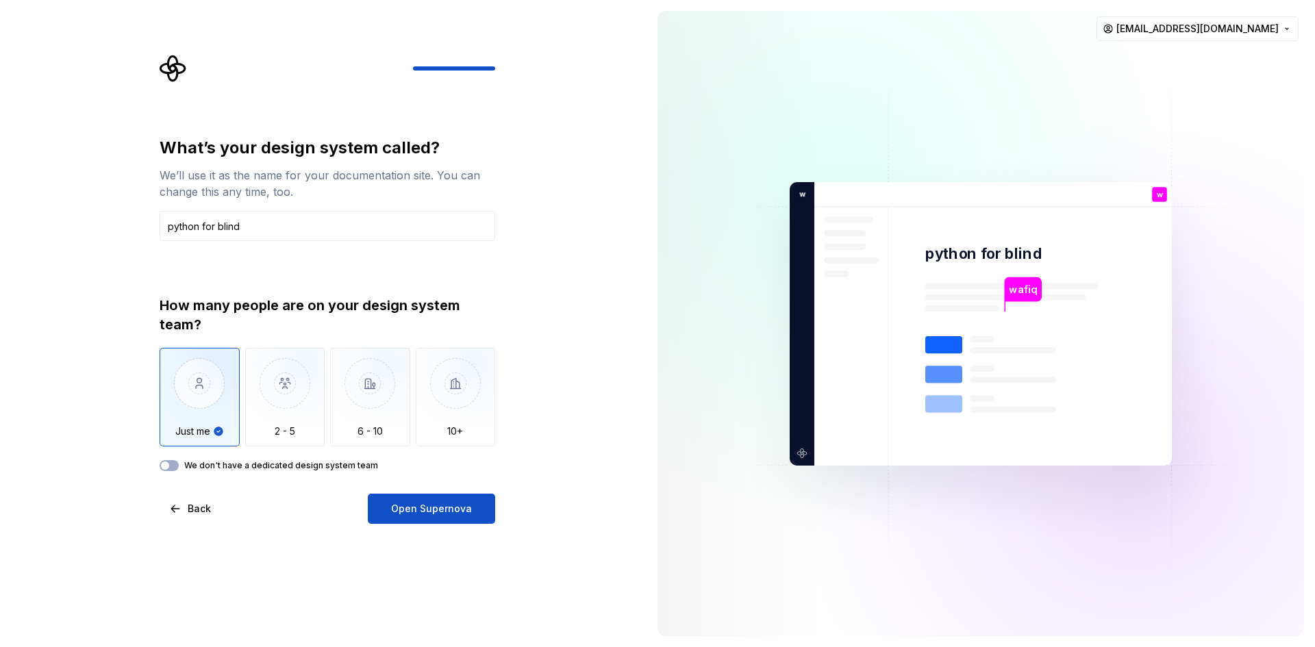
click at [431, 509] on button "Open Supernova" at bounding box center [431, 509] width 127 height 30
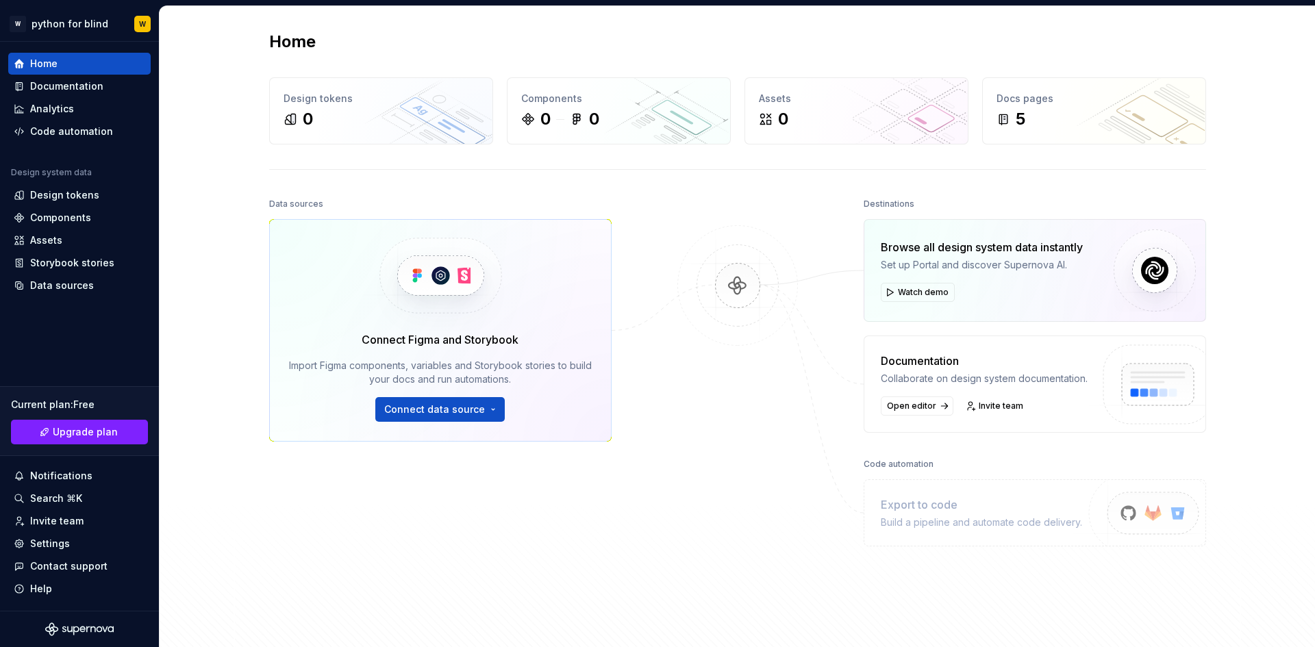
click at [377, 111] on link "Design tokens 0" at bounding box center [381, 110] width 224 height 67
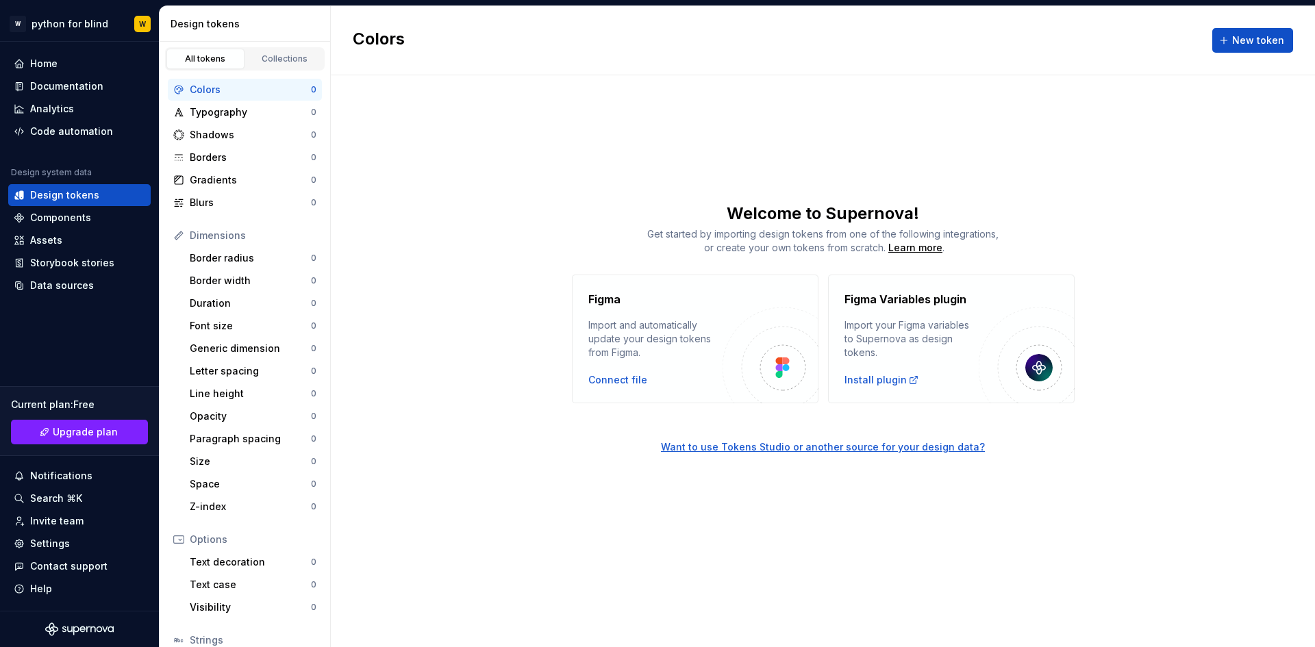
click at [1254, 40] on button "New token" at bounding box center [1252, 40] width 81 height 25
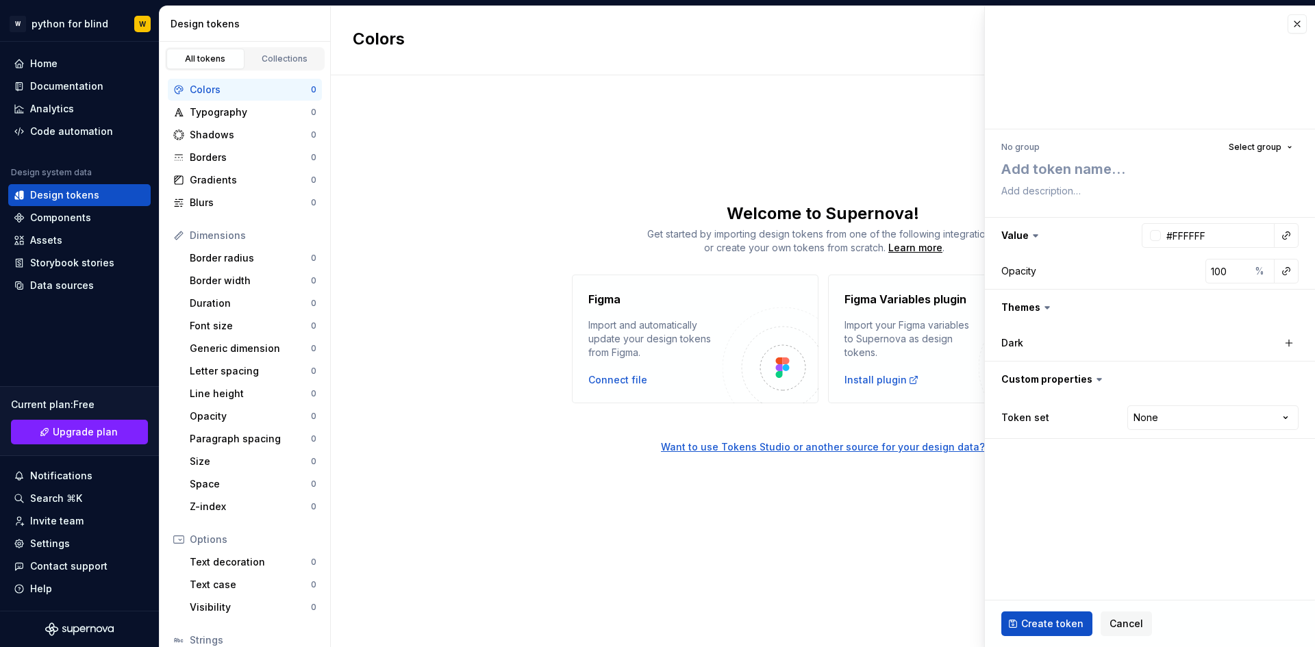
type textarea "*"
